Goal: Navigation & Orientation: Find specific page/section

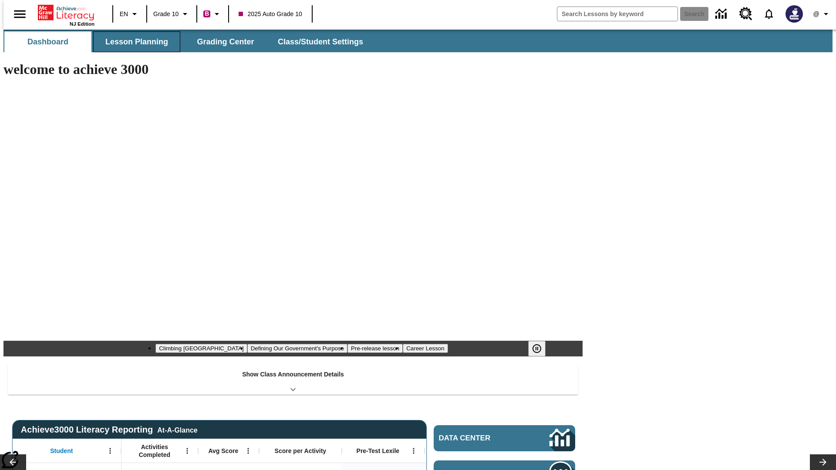
click at [133, 42] on button "Lesson Planning" at bounding box center [136, 41] width 87 height 21
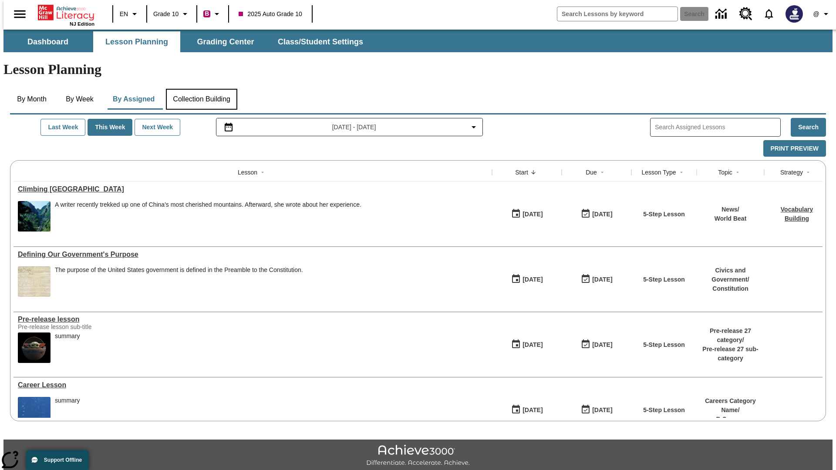
click at [201, 89] on button "Collection Building" at bounding box center [201, 99] width 71 height 21
